Goal: Find contact information: Find contact information

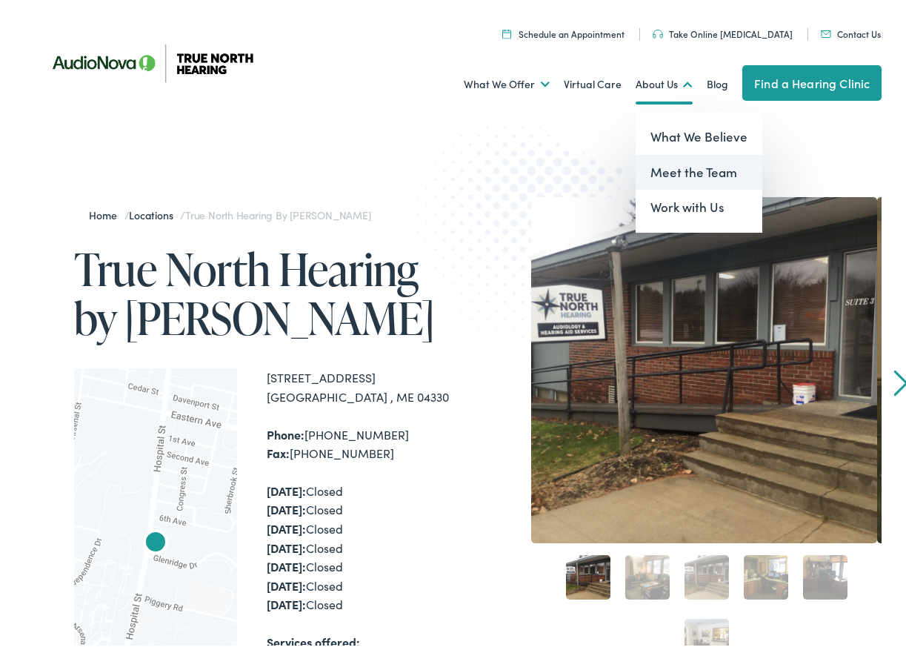
click at [668, 168] on link "Meet the Team" at bounding box center [699, 168] width 127 height 36
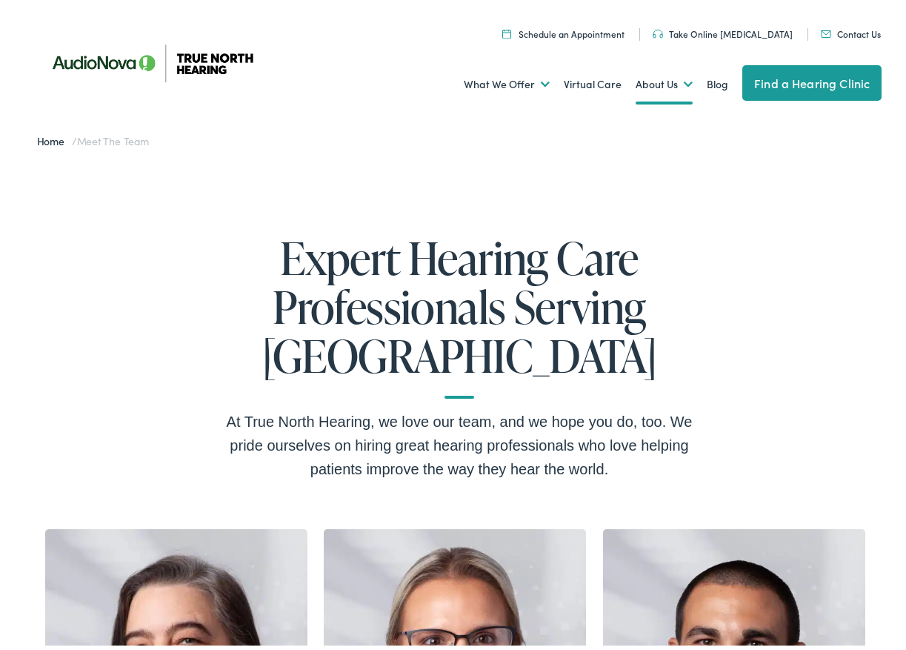
click at [858, 36] on li "Contact Us" at bounding box center [850, 30] width 84 height 13
click at [852, 21] on ul "Schedule an Appointment Take Online Hearing Test Contact Us Find a Hearing Clin…" at bounding box center [465, 28] width 856 height 20
click at [854, 30] on link "Contact Us" at bounding box center [851, 29] width 60 height 13
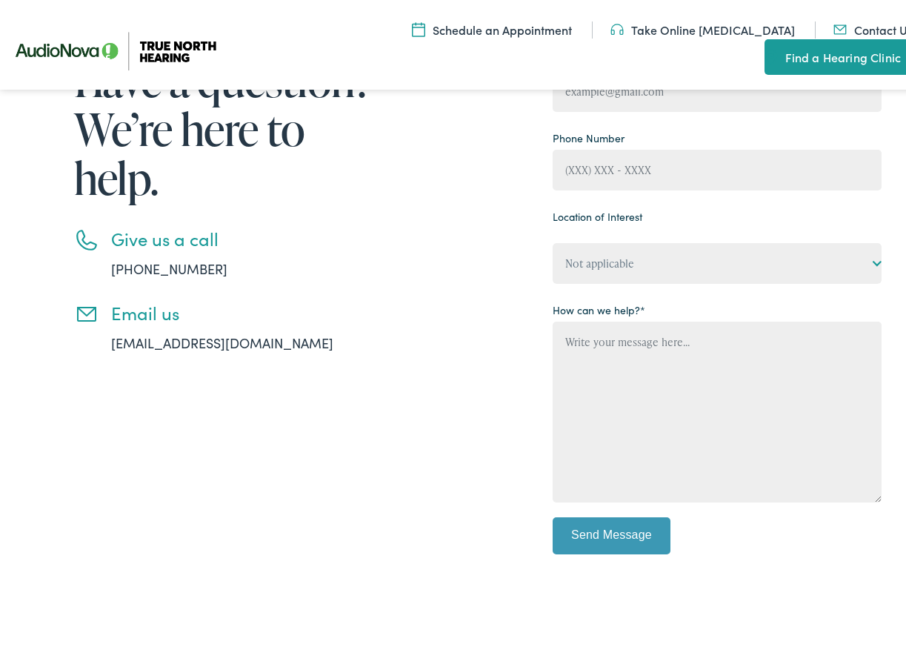
scroll to position [296, 0]
